Goal: Task Accomplishment & Management: Use online tool/utility

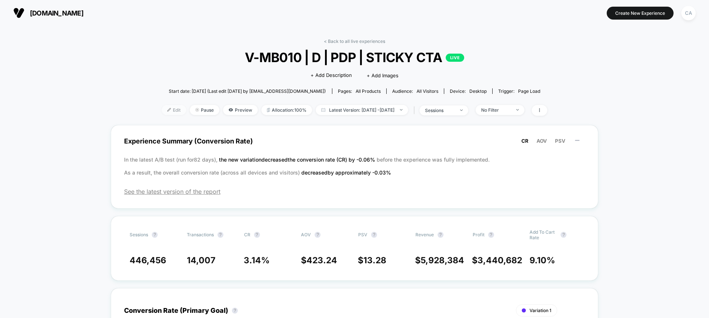
click at [162, 113] on span "Edit" at bounding box center [174, 110] width 24 height 10
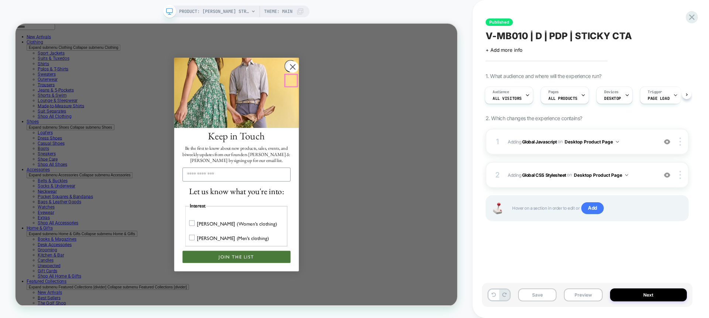
click at [384, 89] on circle "Close dialog" at bounding box center [385, 81] width 16 height 16
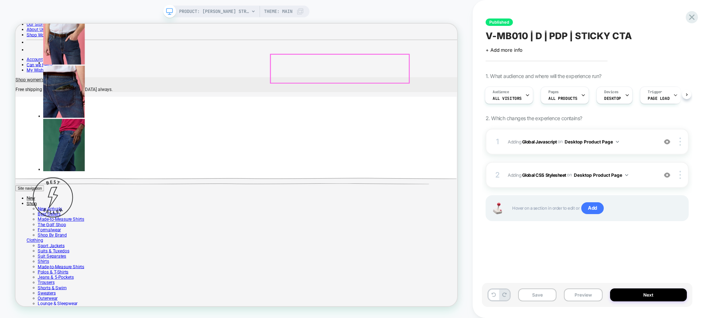
scroll to position [420, 0]
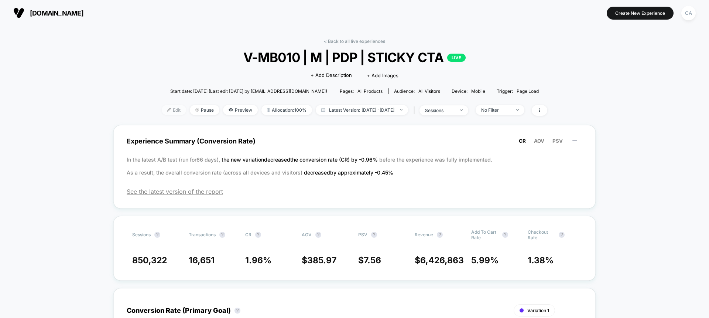
click at [162, 112] on span "Edit" at bounding box center [174, 110] width 24 height 10
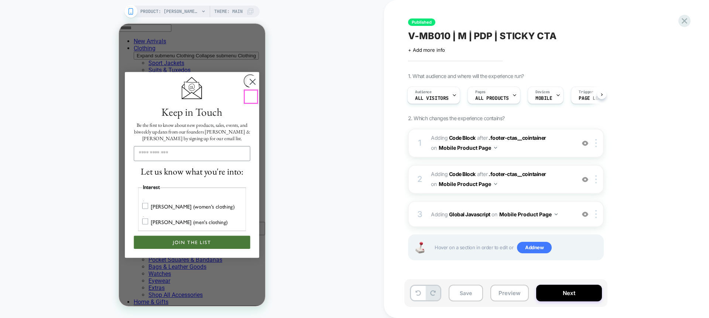
click at [250, 88] on circle "Close dialog" at bounding box center [252, 81] width 13 height 13
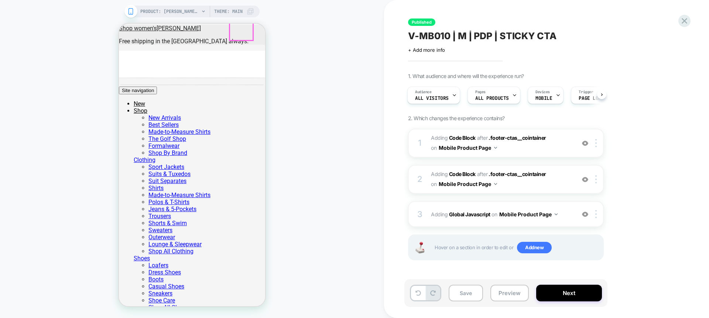
scroll to position [511, 0]
